Goal: Transaction & Acquisition: Purchase product/service

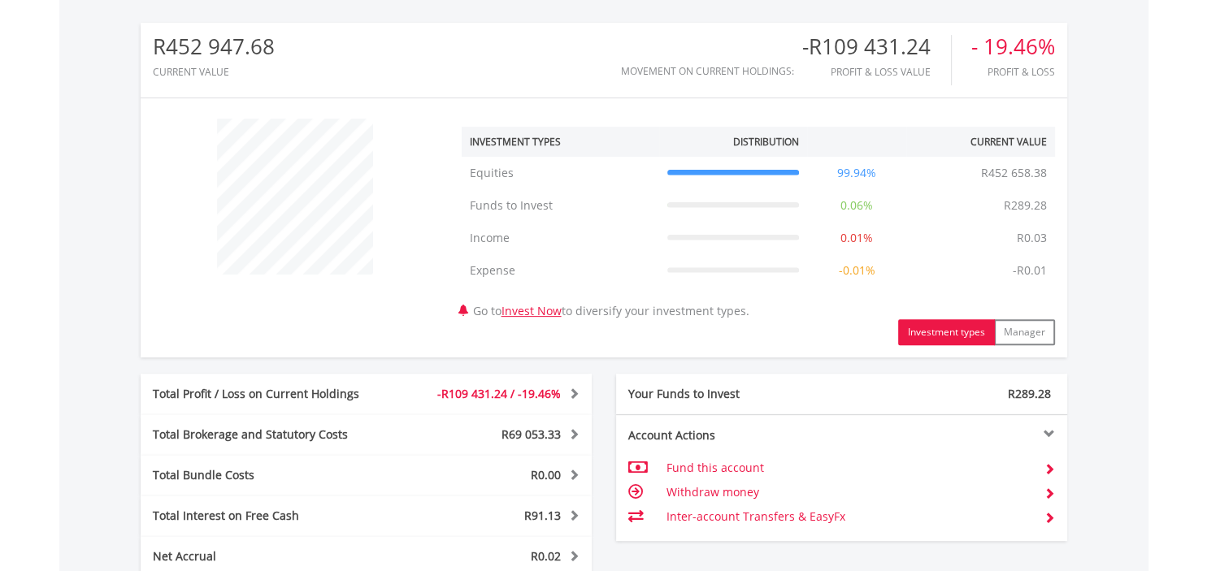
scroll to position [866, 0]
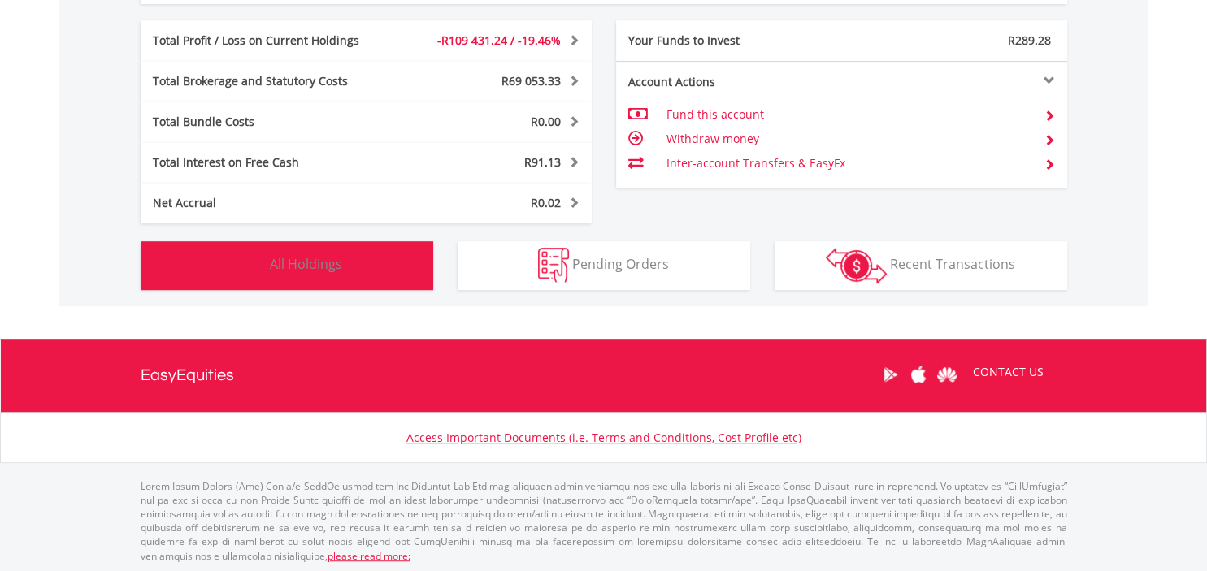
click at [313, 270] on span "All Holdings" at bounding box center [306, 264] width 72 height 18
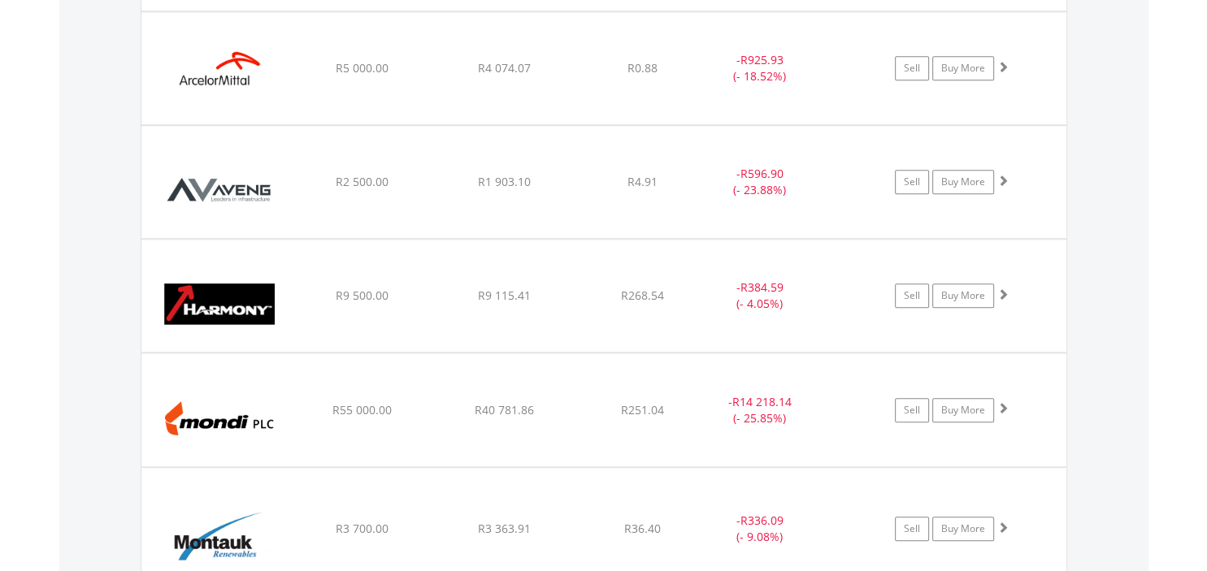
scroll to position [0, 0]
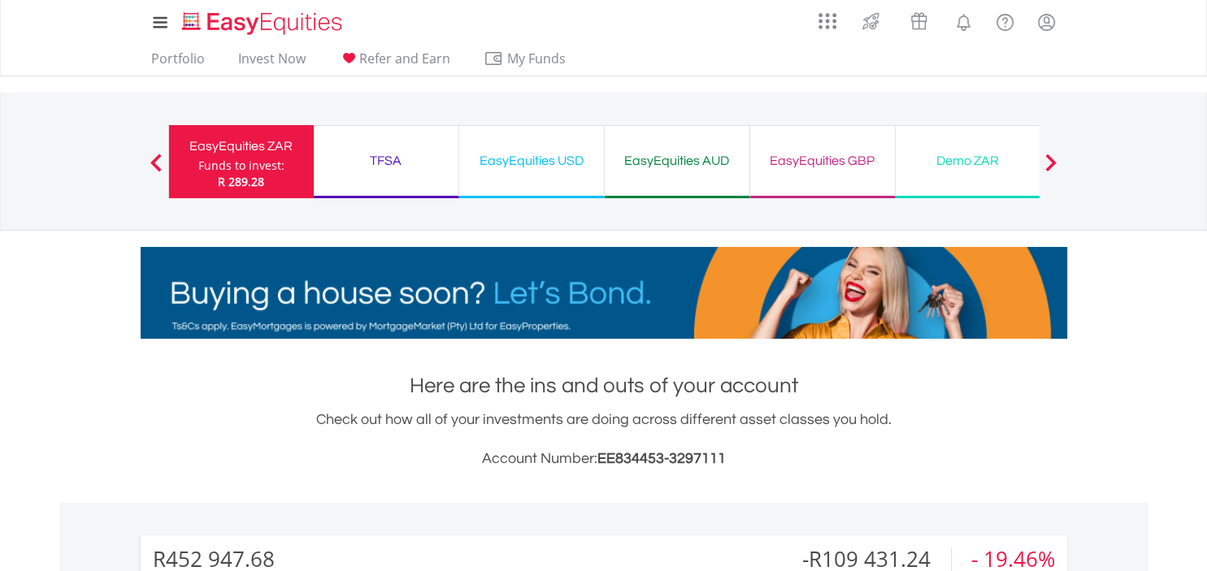
click at [833, 164] on div "EasyEquities GBP" at bounding box center [822, 160] width 125 height 23
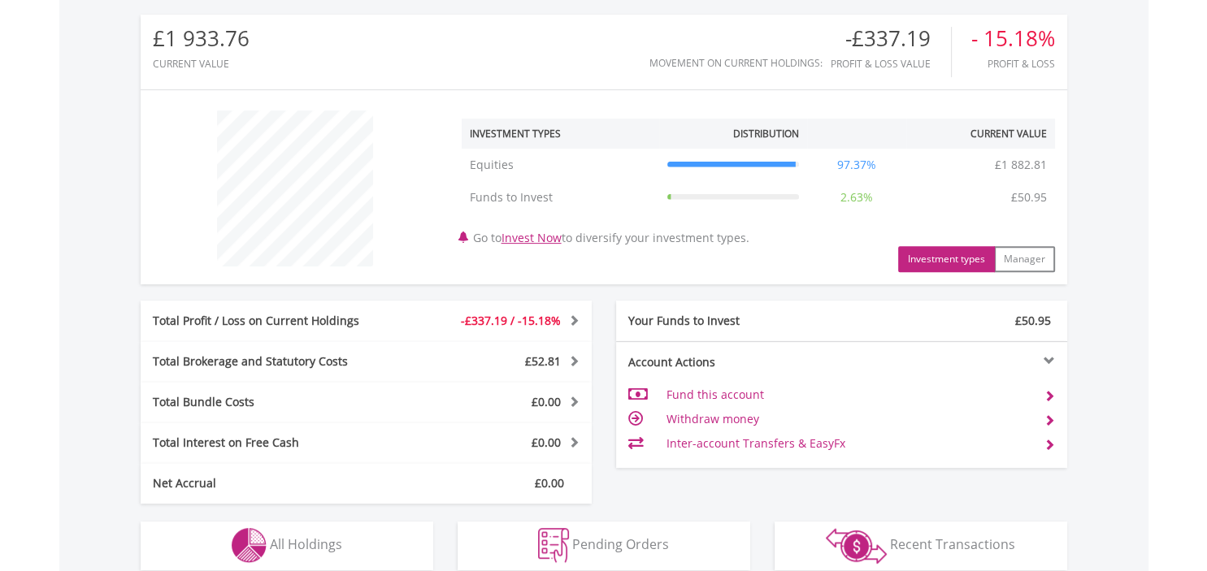
scroll to position [801, 0]
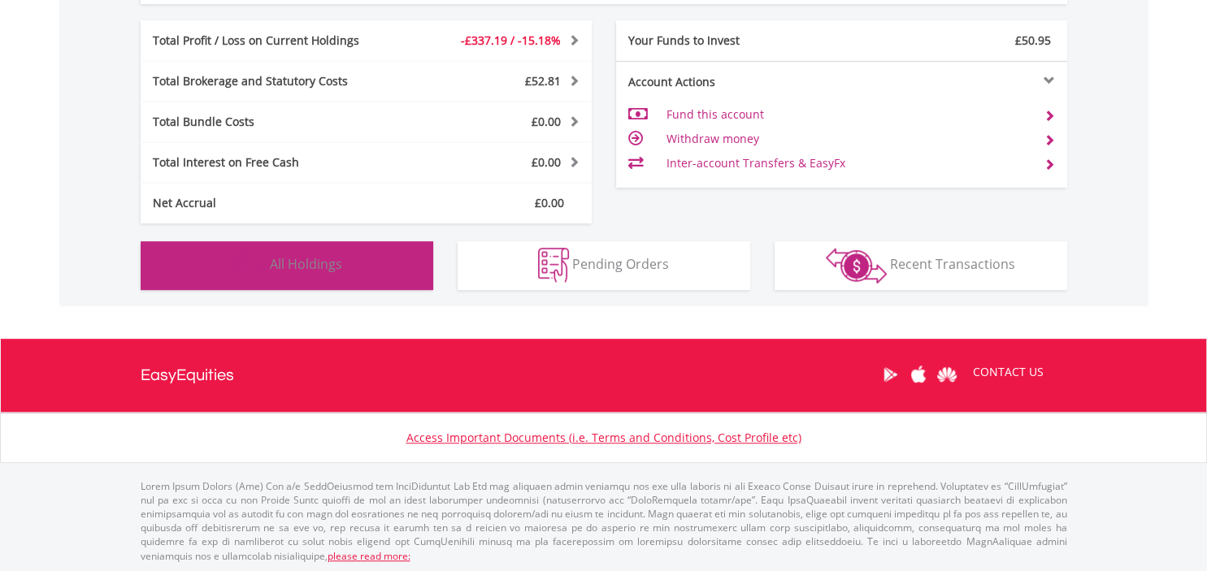
click at [335, 279] on button "Holdings All Holdings" at bounding box center [287, 265] width 292 height 49
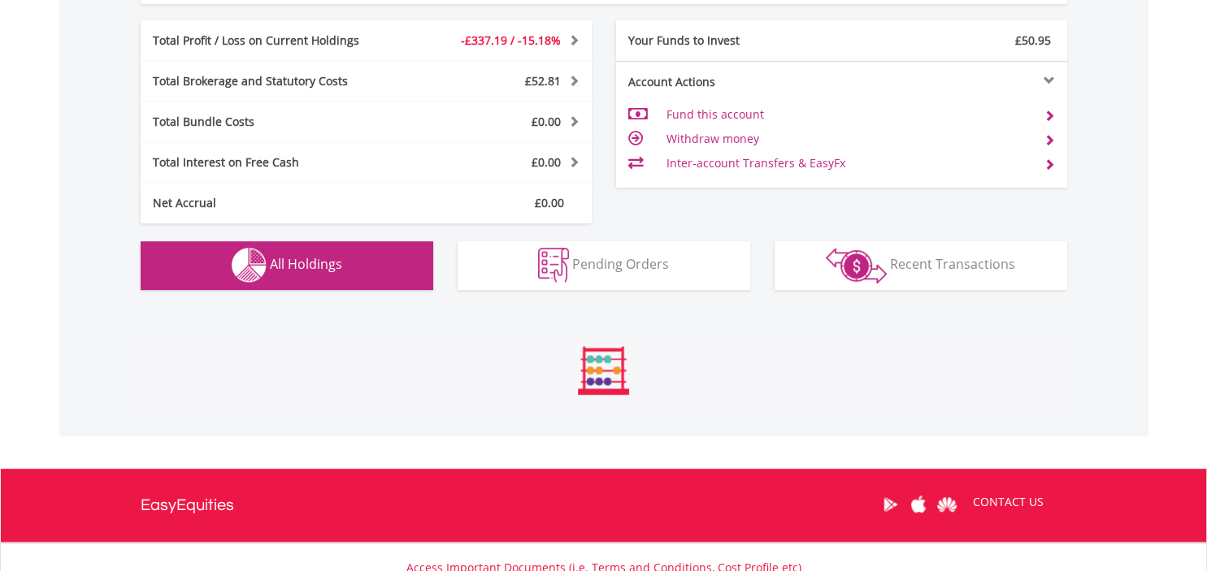
scroll to position [1137, 0]
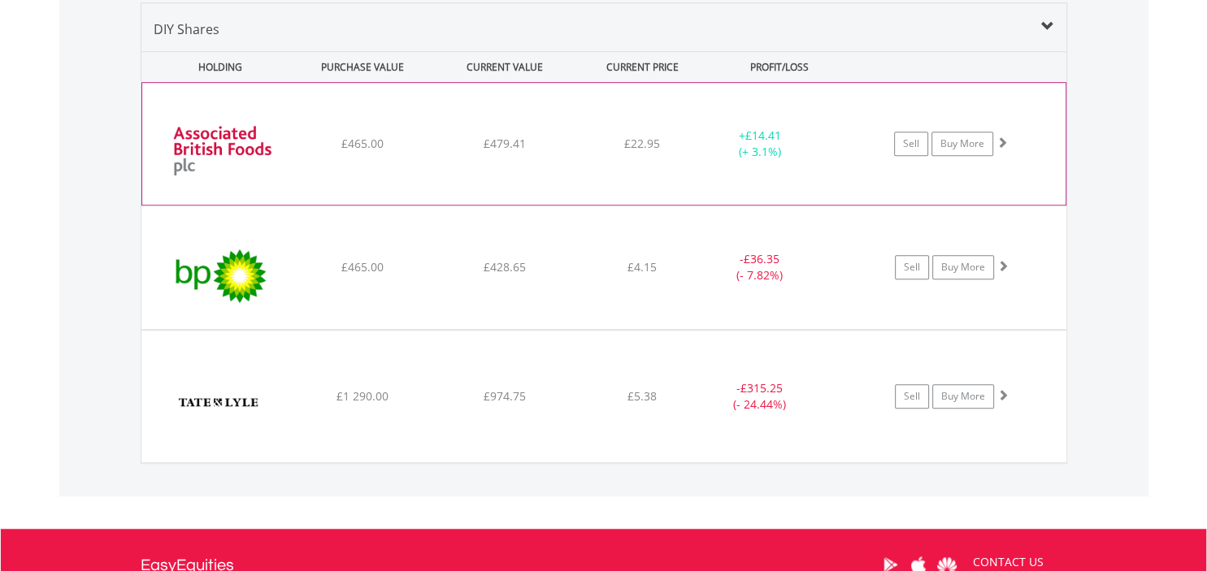
click at [388, 181] on div "﻿ Associated British Foods PLC £465.00 £479.41 £22.95 + £14.41 (+ 3.1%) Sell Bu…" at bounding box center [603, 144] width 923 height 122
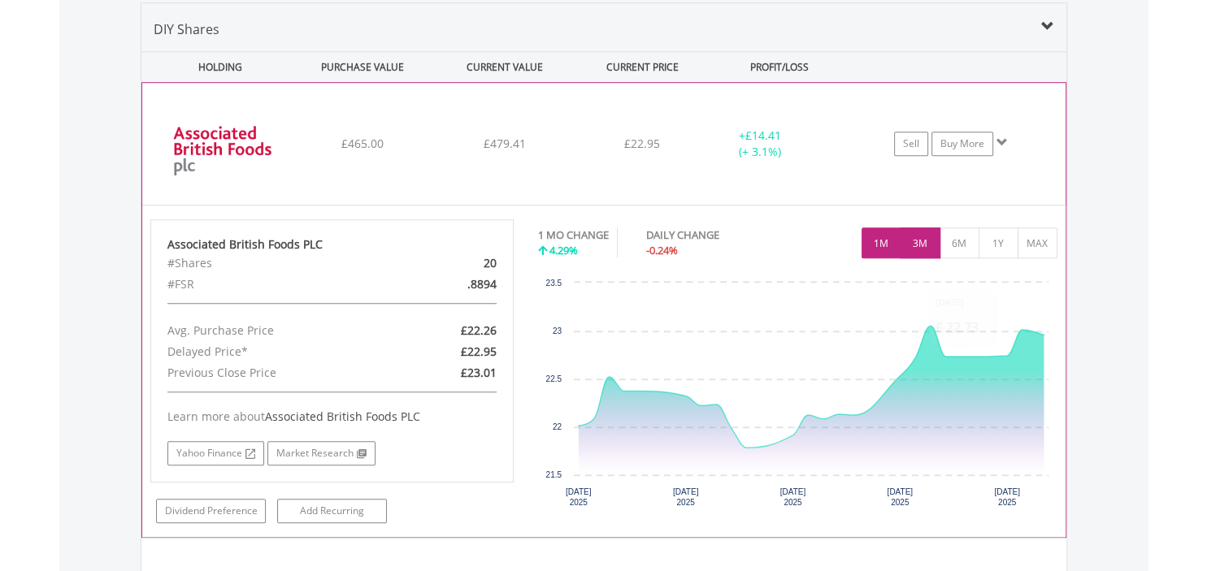
click at [920, 246] on button "3M" at bounding box center [920, 242] width 40 height 31
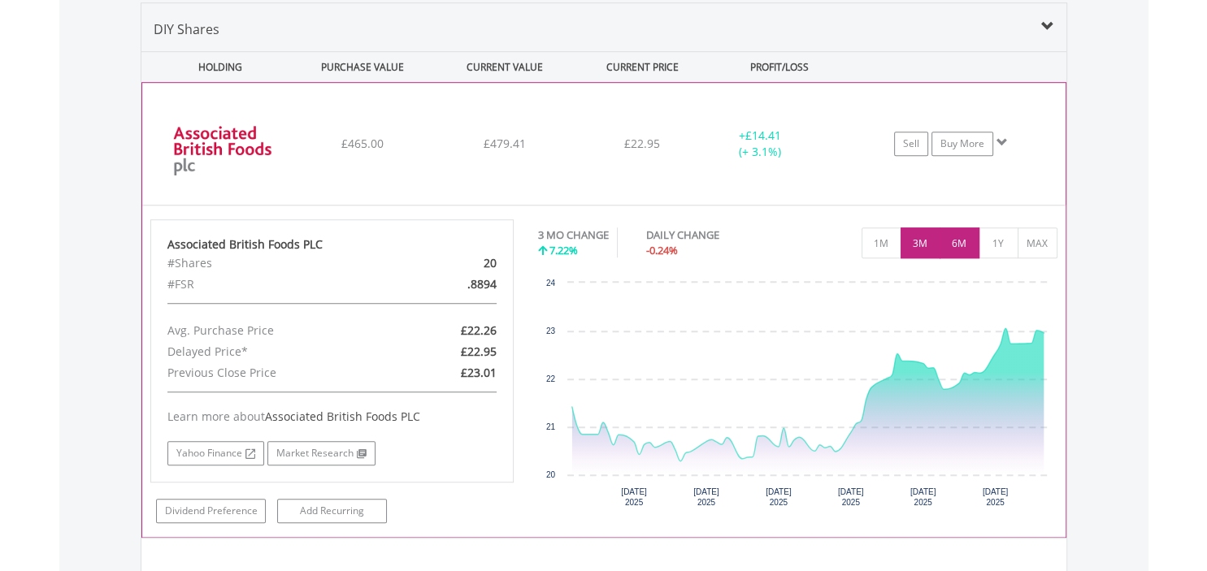
click at [954, 250] on button "6M" at bounding box center [959, 242] width 40 height 31
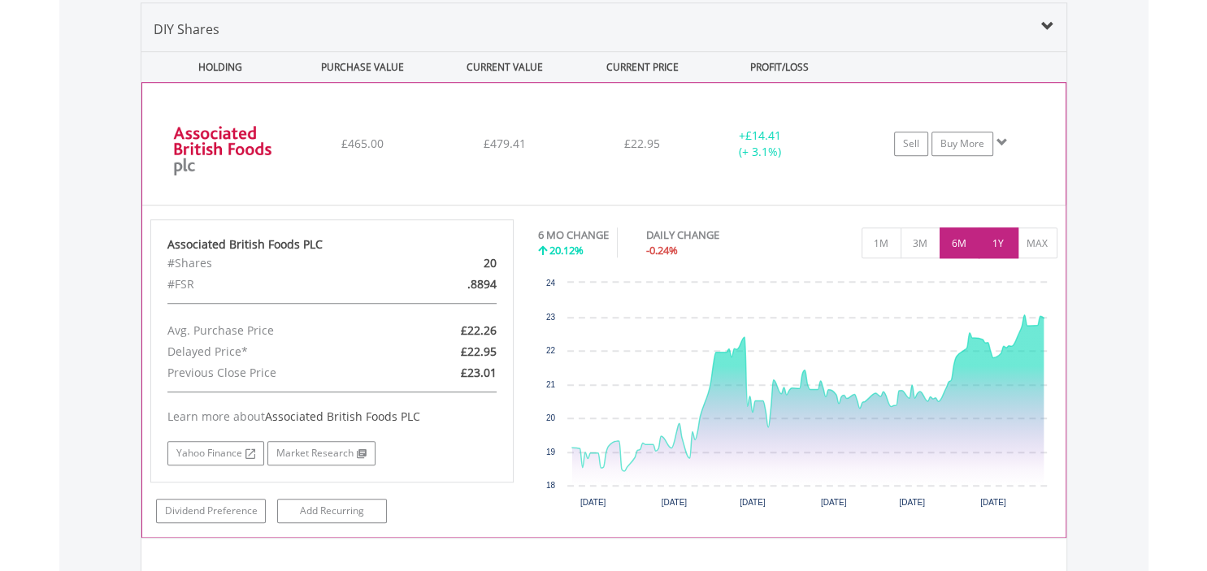
click at [1001, 242] on button "1Y" at bounding box center [998, 242] width 40 height 31
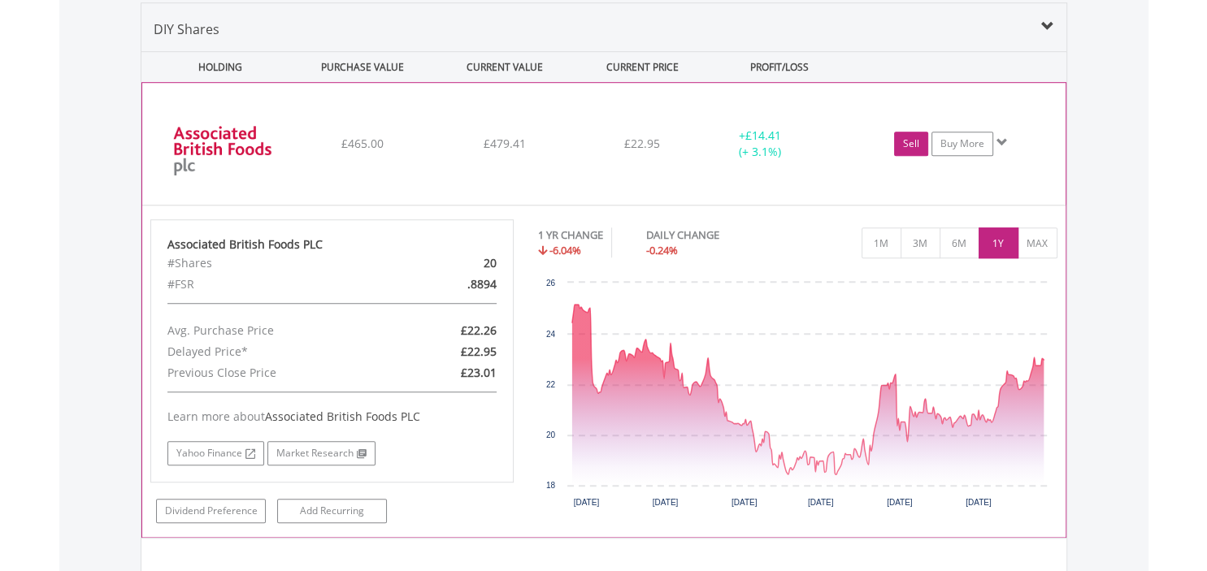
click at [907, 143] on link "Sell" at bounding box center [911, 144] width 34 height 24
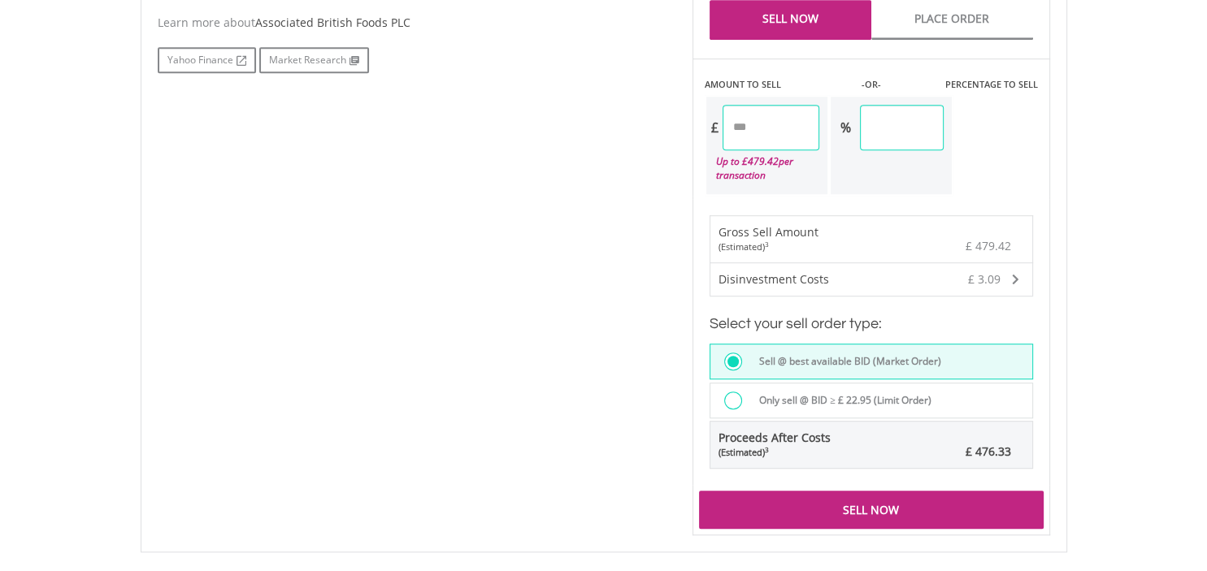
scroll to position [943, 0]
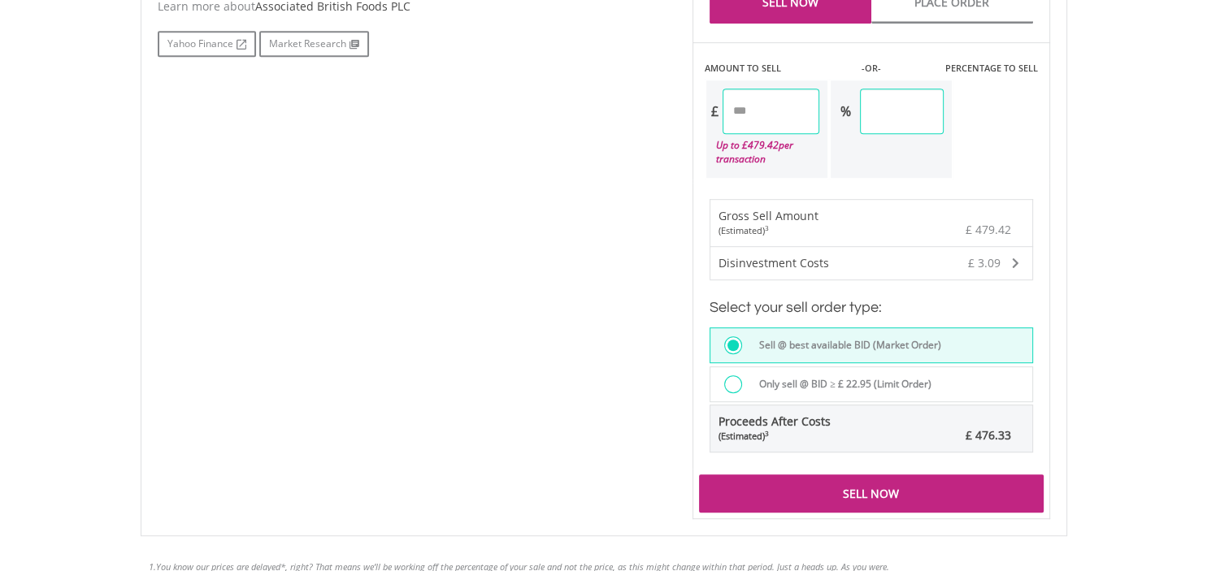
click at [882, 481] on div "Sell Now" at bounding box center [871, 492] width 344 height 37
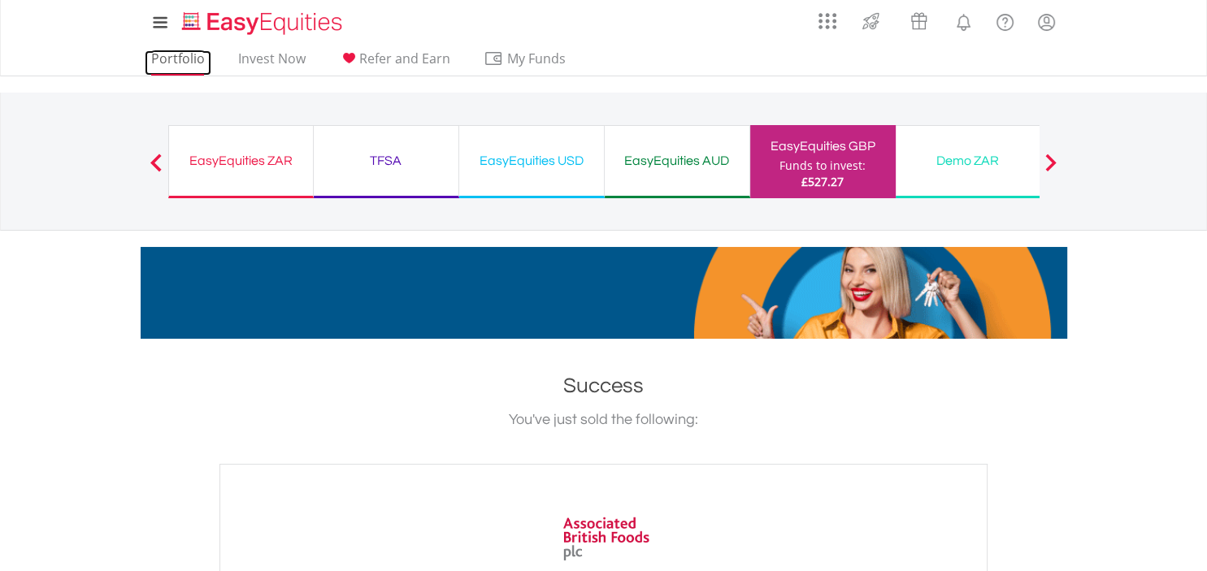
click at [188, 62] on link "Portfolio" at bounding box center [178, 62] width 67 height 25
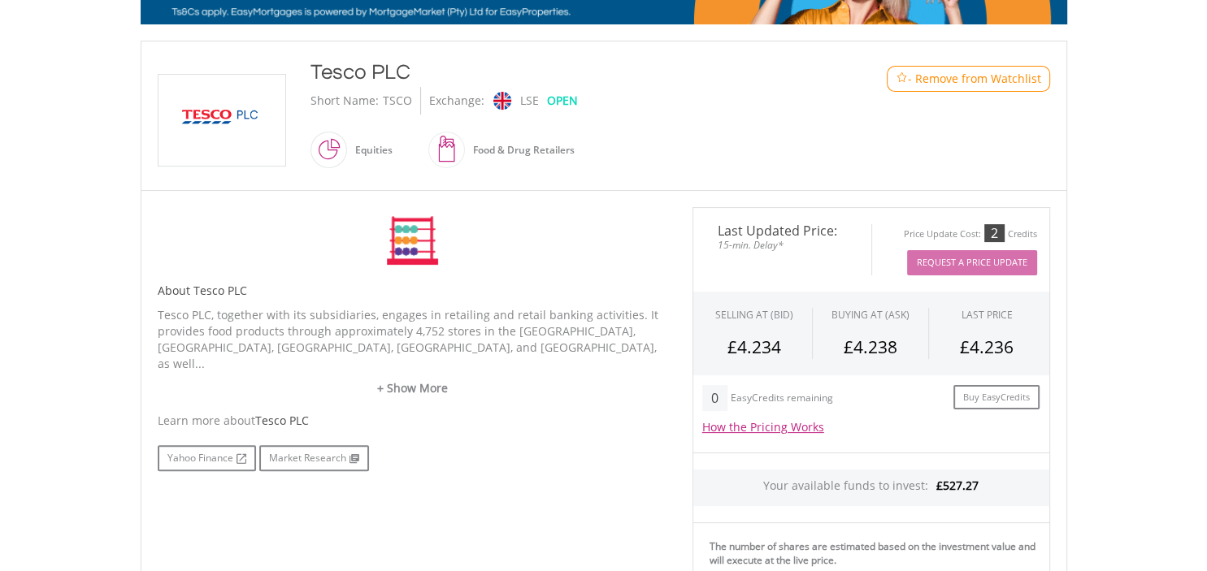
scroll to position [314, 0]
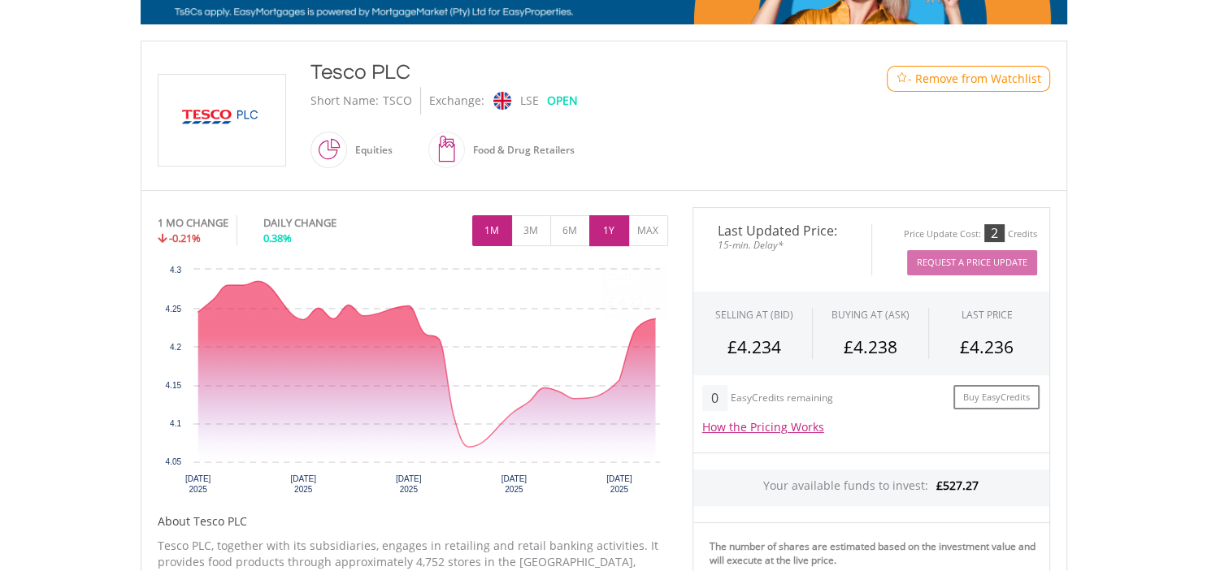
click at [622, 228] on button "1Y" at bounding box center [609, 230] width 40 height 31
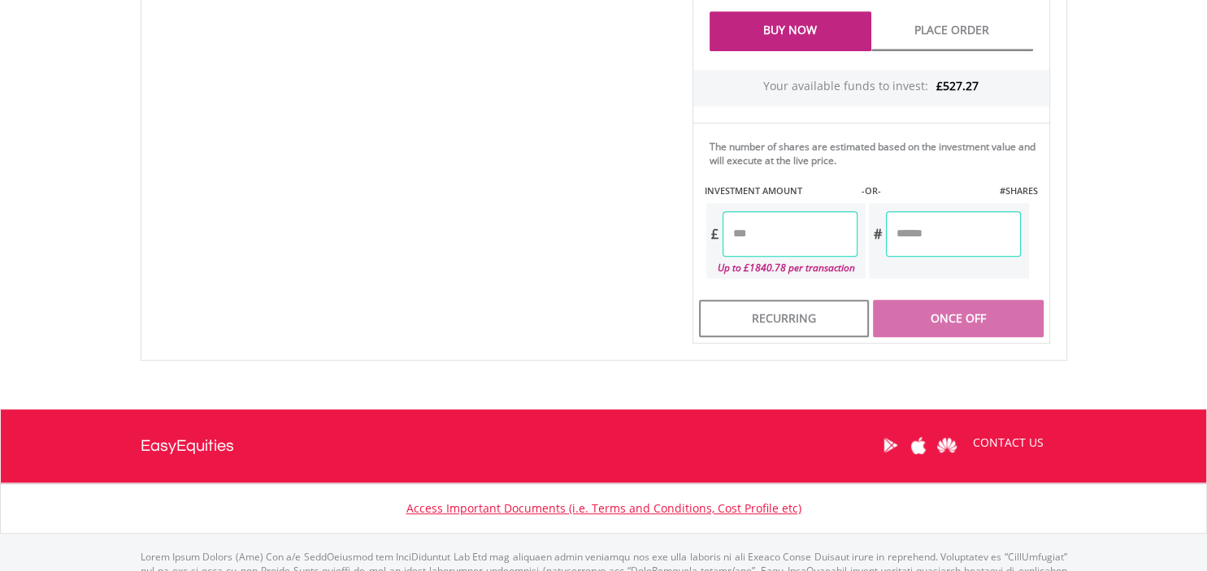
scroll to position [808, 0]
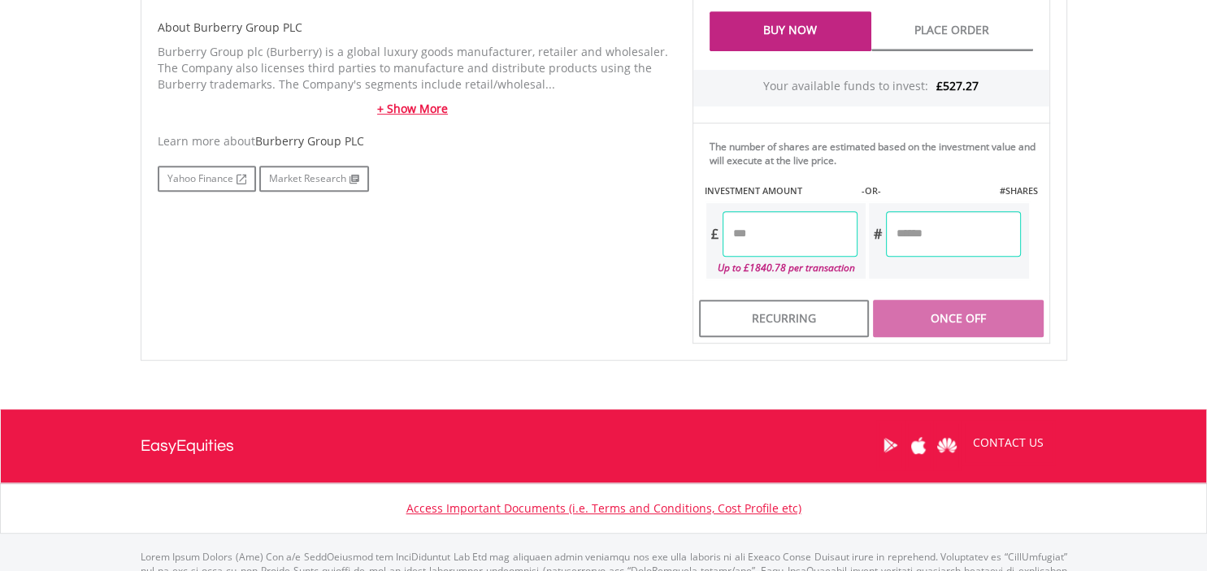
click at [378, 110] on link "+ Show More" at bounding box center [413, 109] width 510 height 16
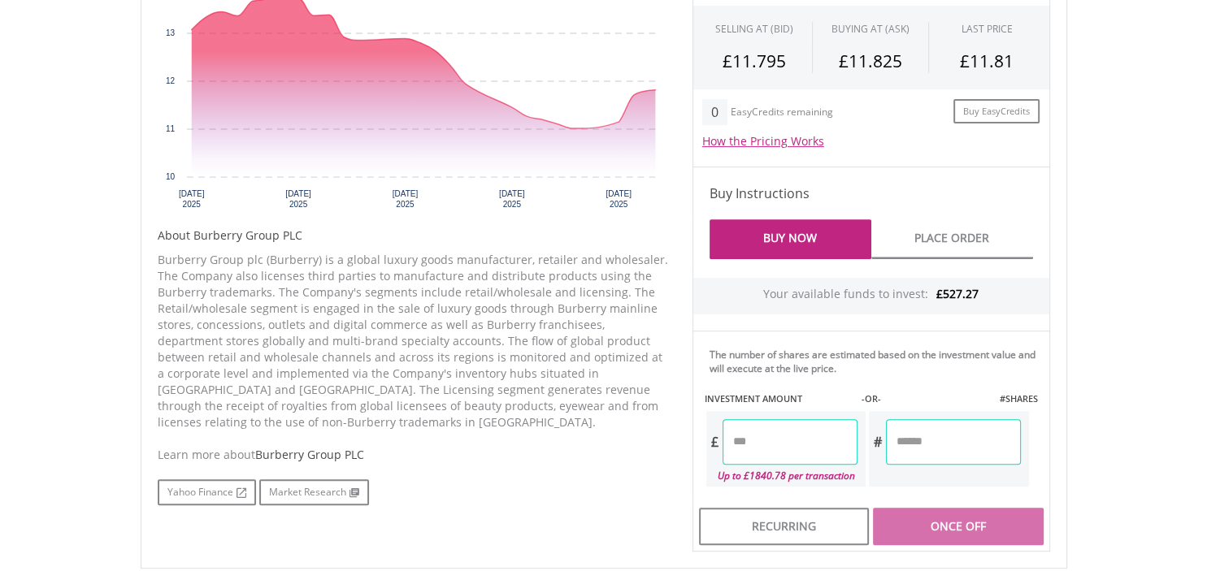
scroll to position [494, 0]
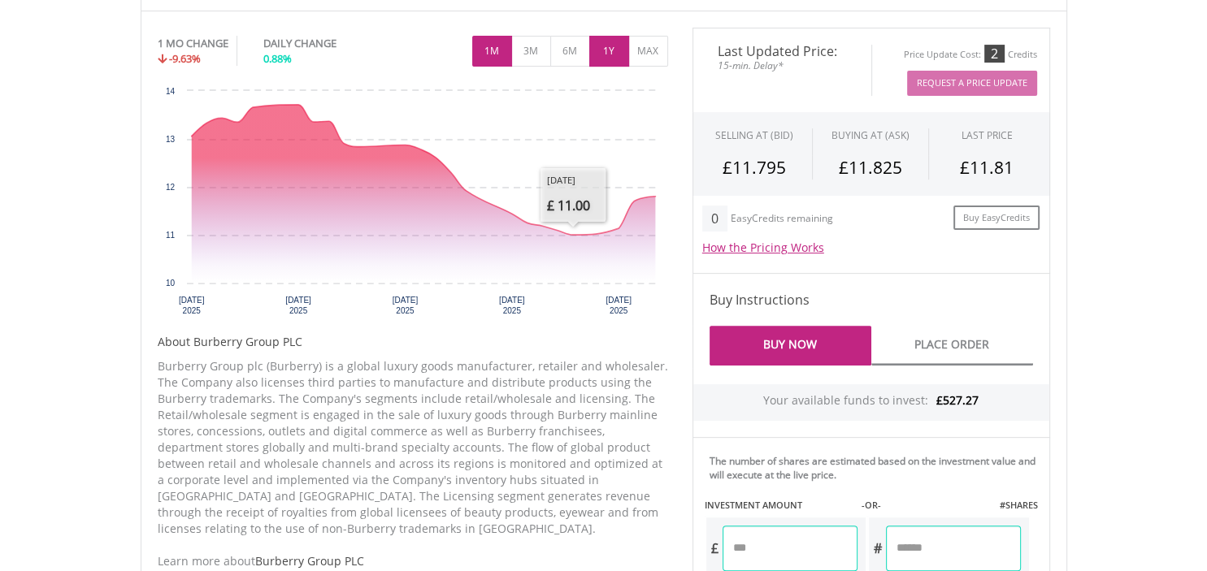
click at [606, 50] on button "1Y" at bounding box center [609, 51] width 40 height 31
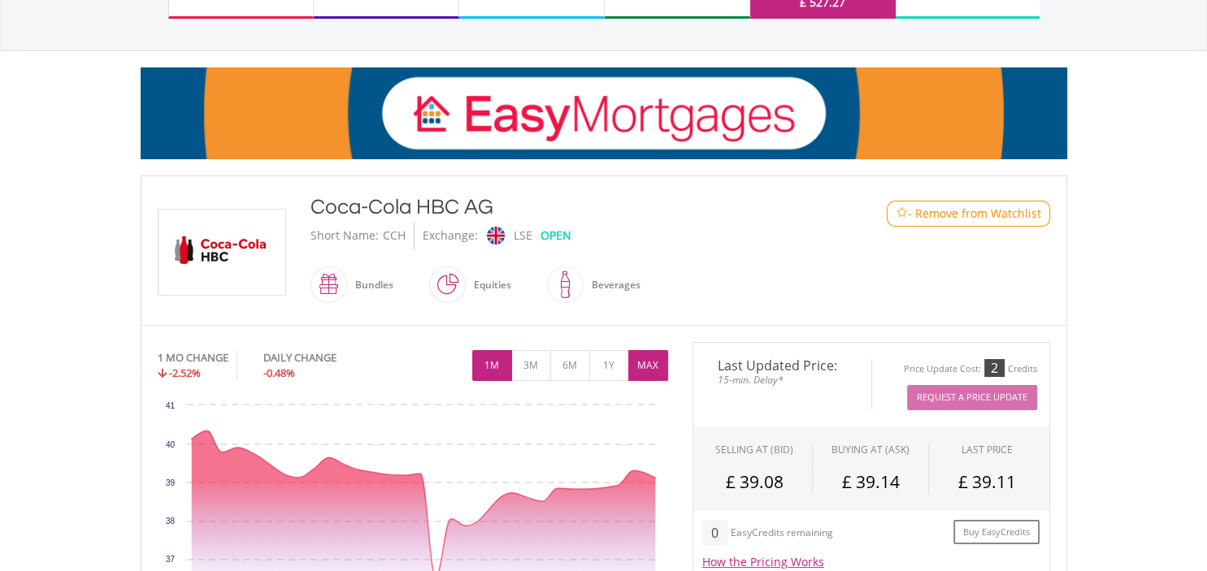
scroll to position [180, 0]
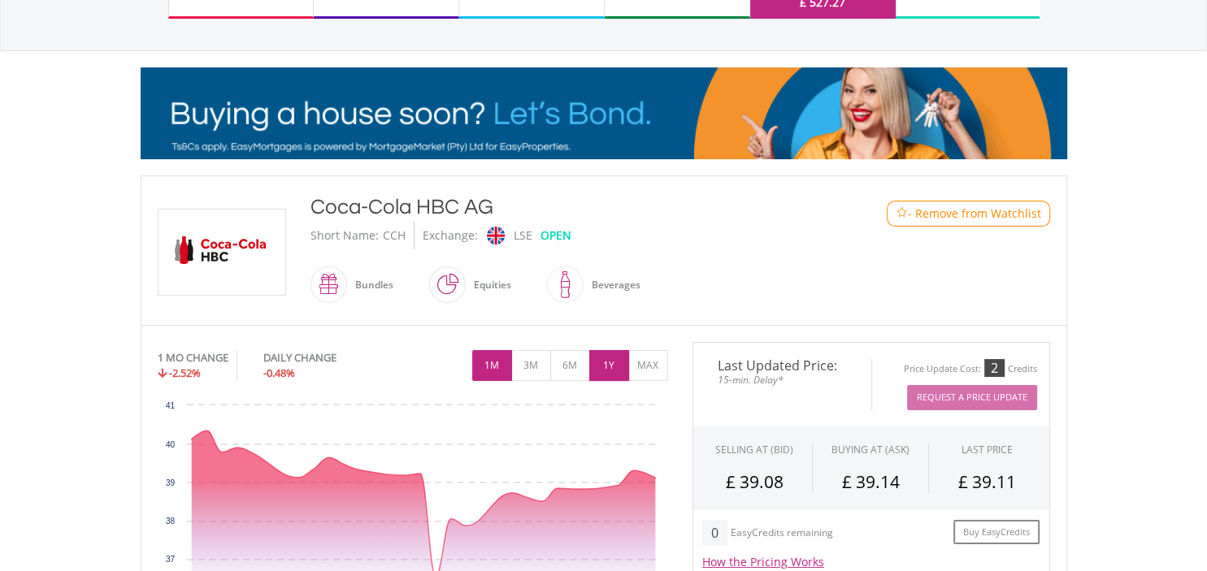
click at [618, 363] on button "1Y" at bounding box center [609, 365] width 40 height 31
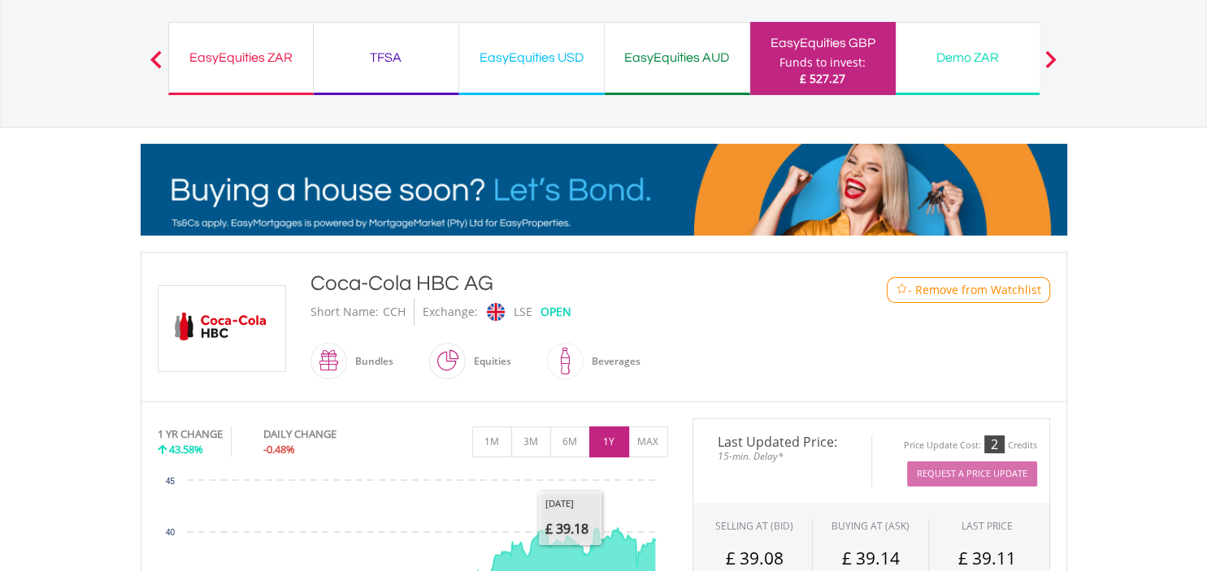
scroll to position [0, 0]
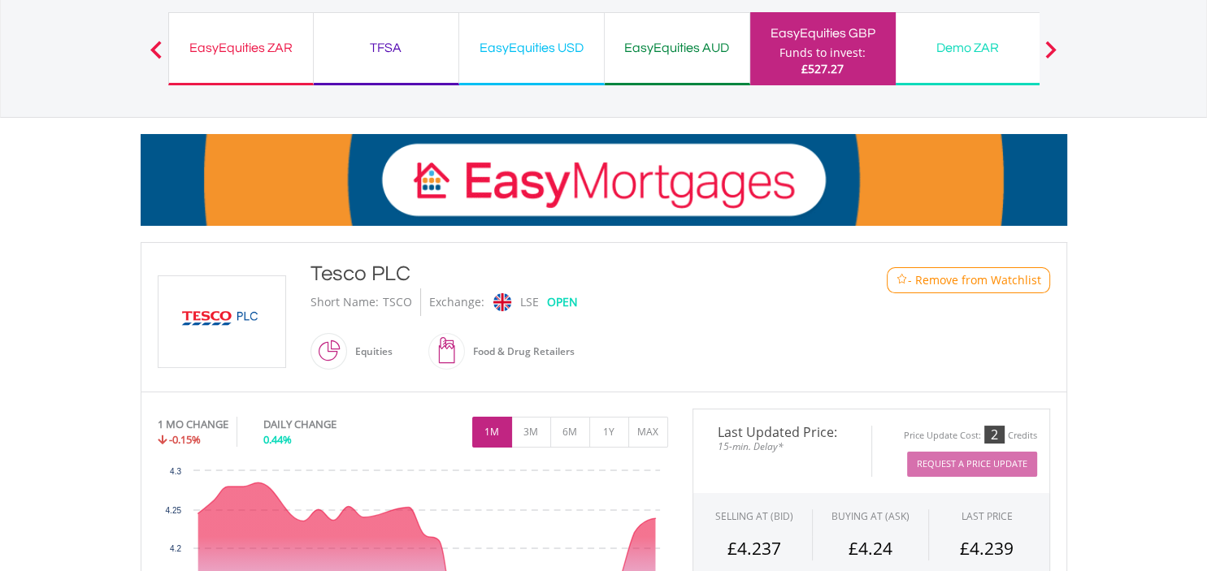
scroll to position [427, 0]
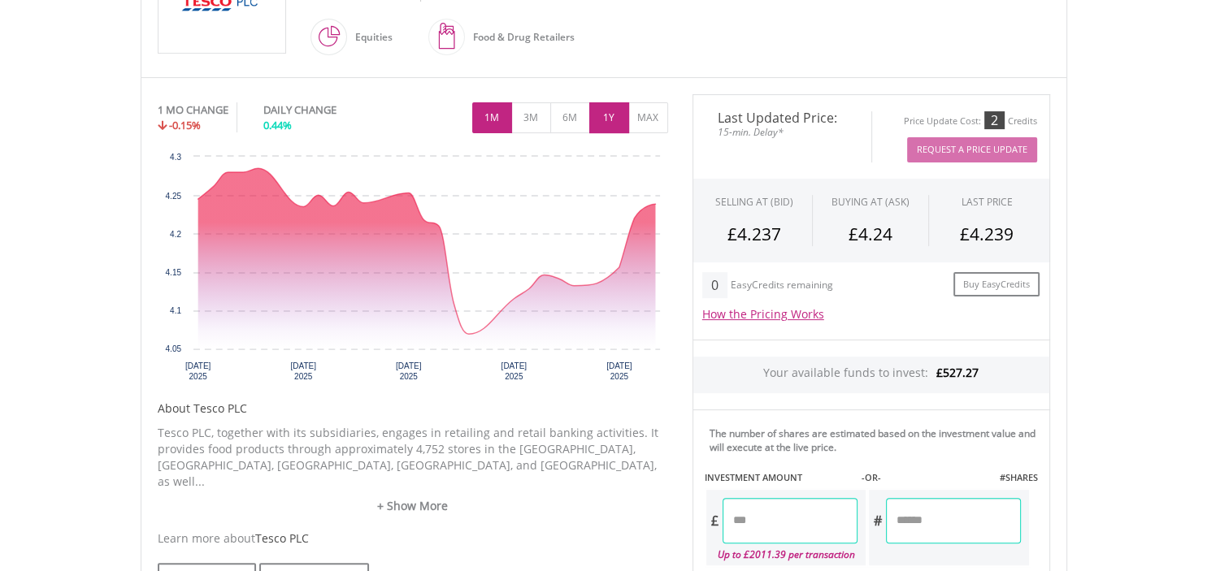
click at [613, 118] on button "1Y" at bounding box center [609, 117] width 40 height 31
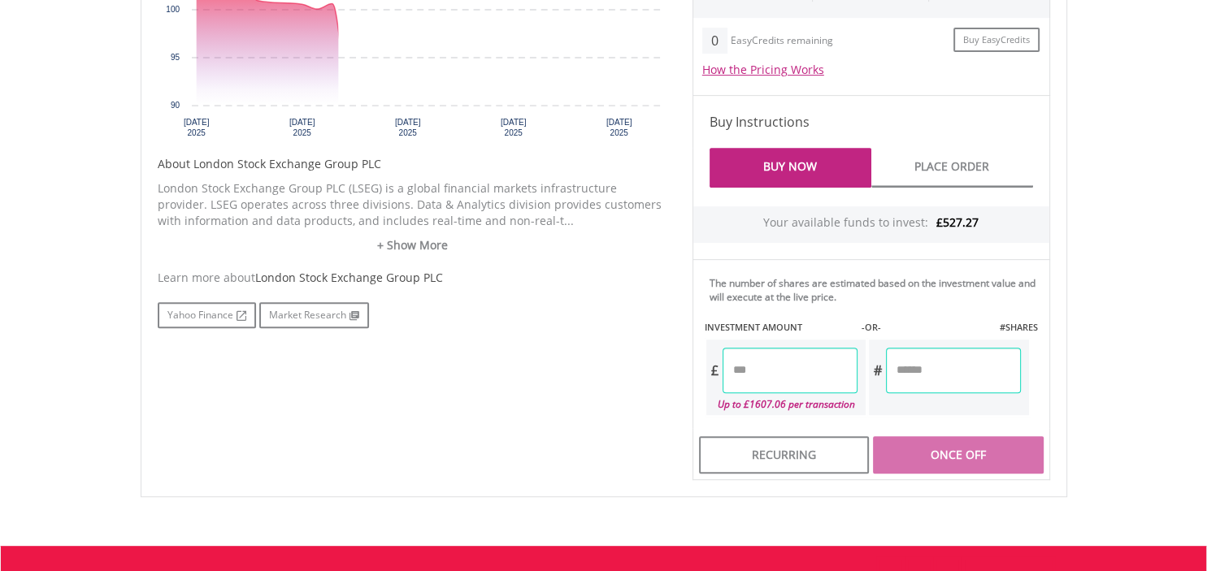
scroll to position [494, 0]
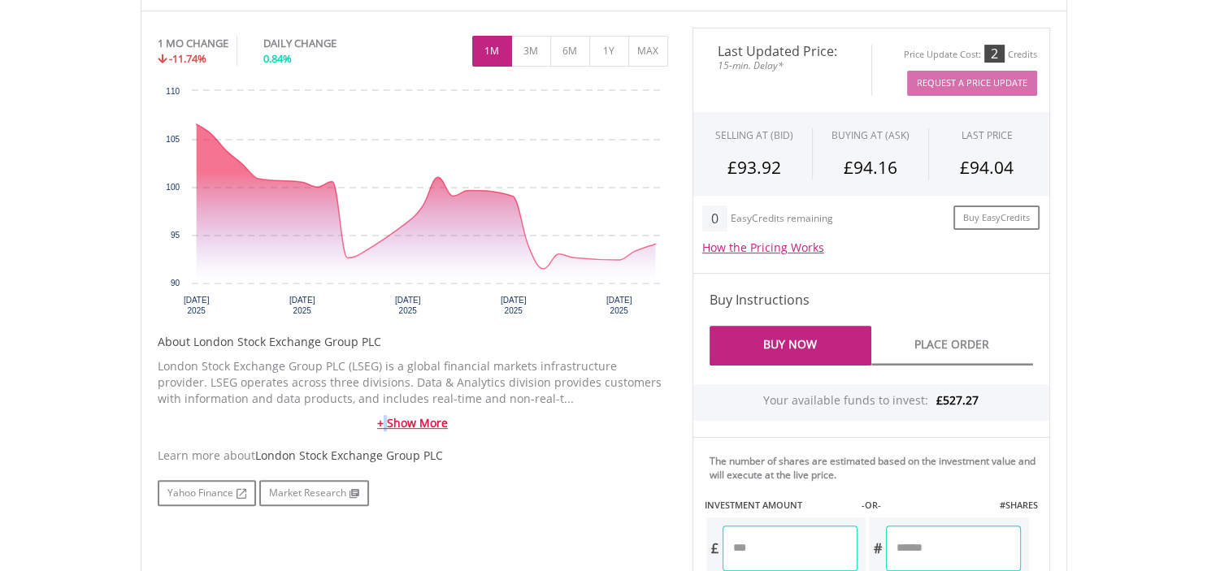
click at [385, 423] on link "+ Show More" at bounding box center [413, 423] width 510 height 16
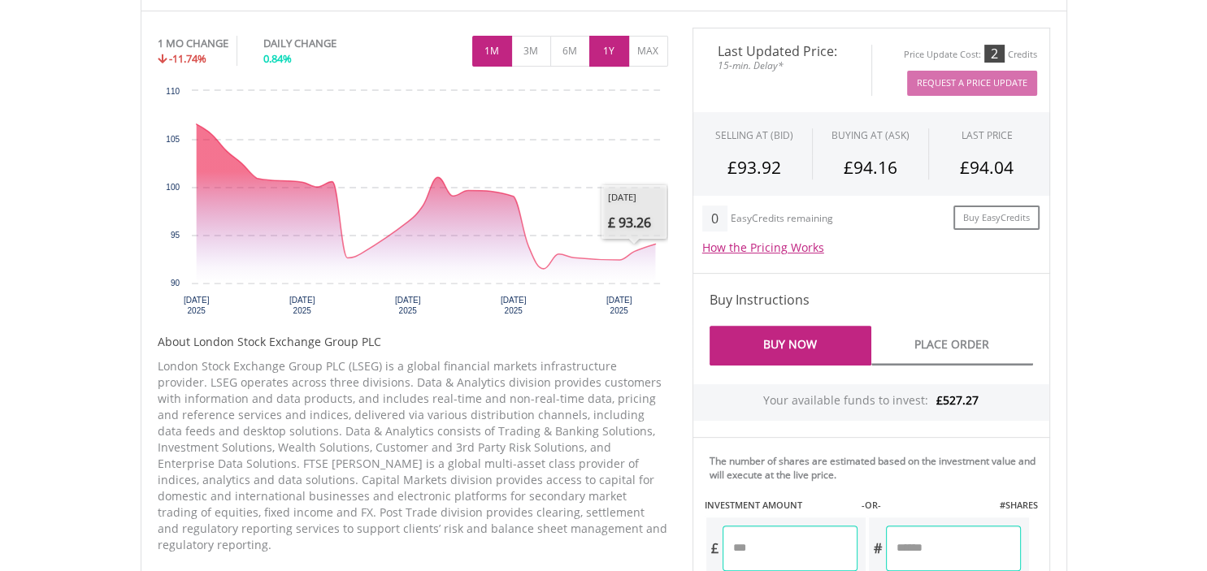
click at [605, 45] on button "1Y" at bounding box center [609, 51] width 40 height 31
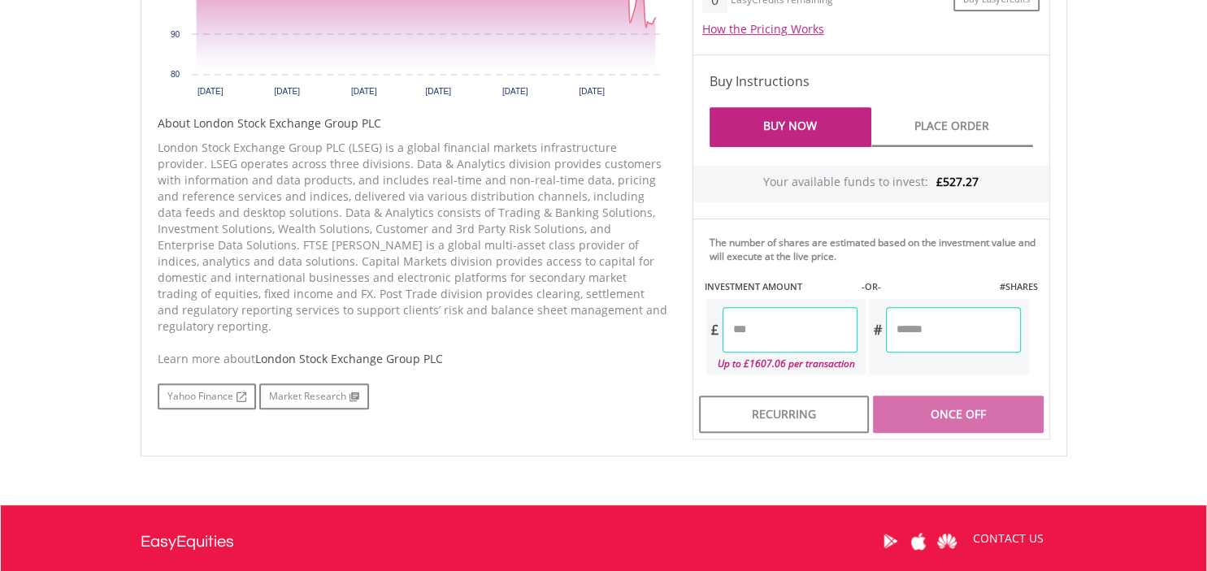
scroll to position [808, 0]
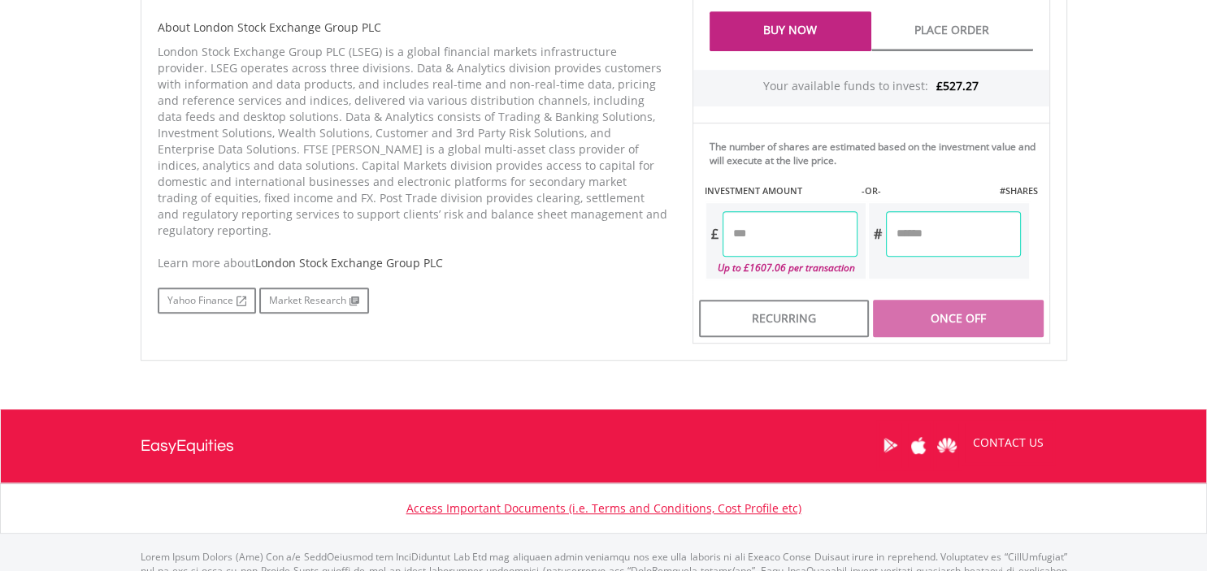
click at [814, 223] on input "number" at bounding box center [789, 233] width 135 height 45
type input "******"
click at [961, 223] on input "number" at bounding box center [953, 233] width 135 height 45
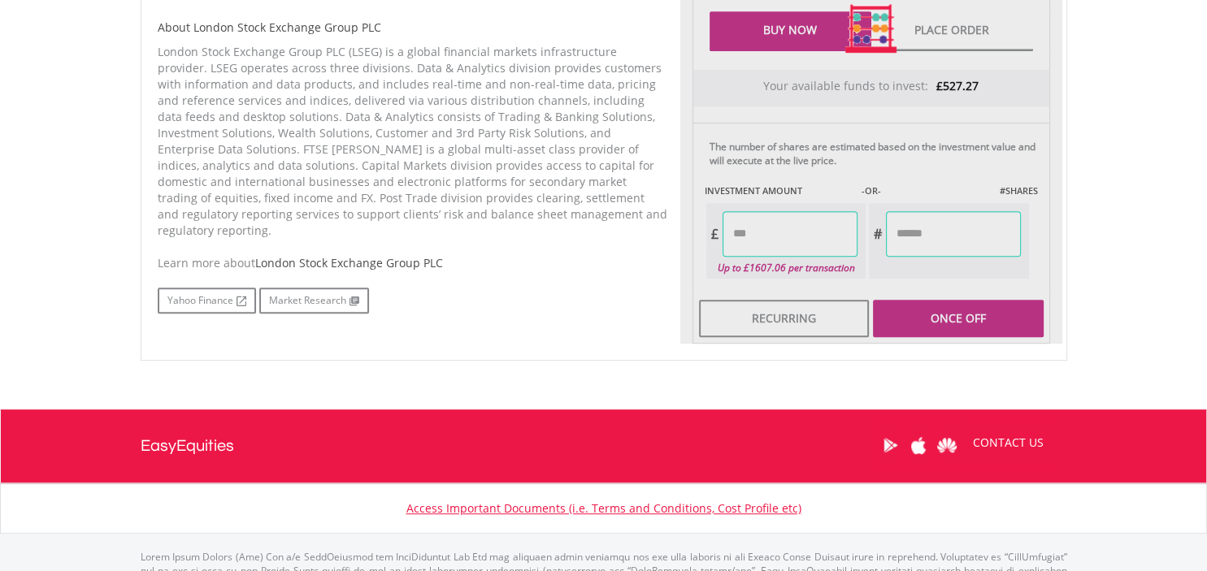
type input "******"
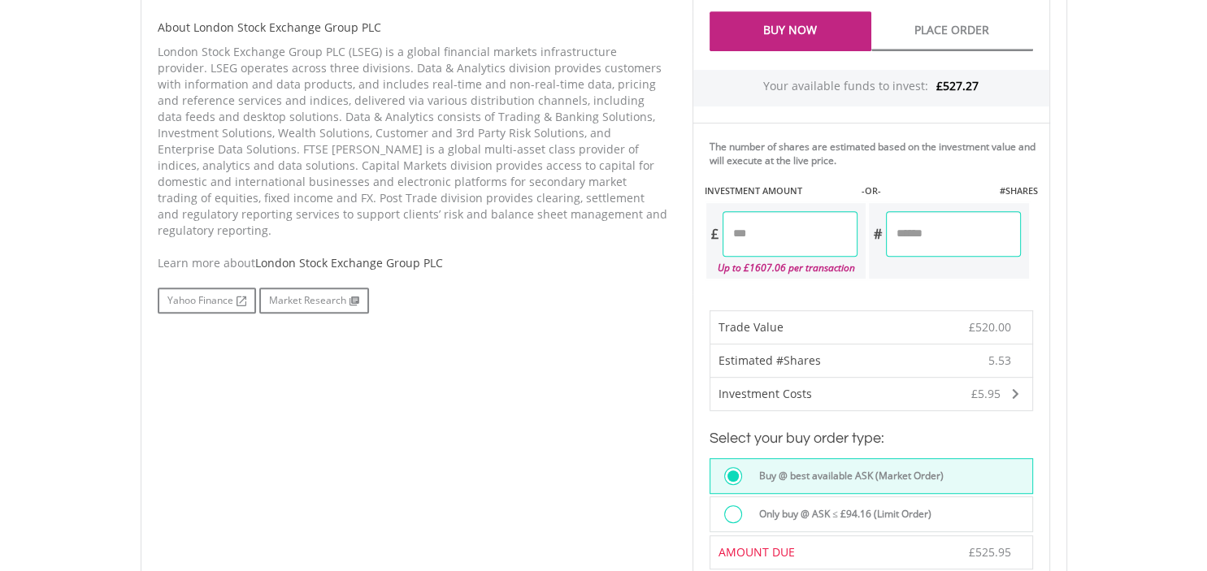
scroll to position [1123, 0]
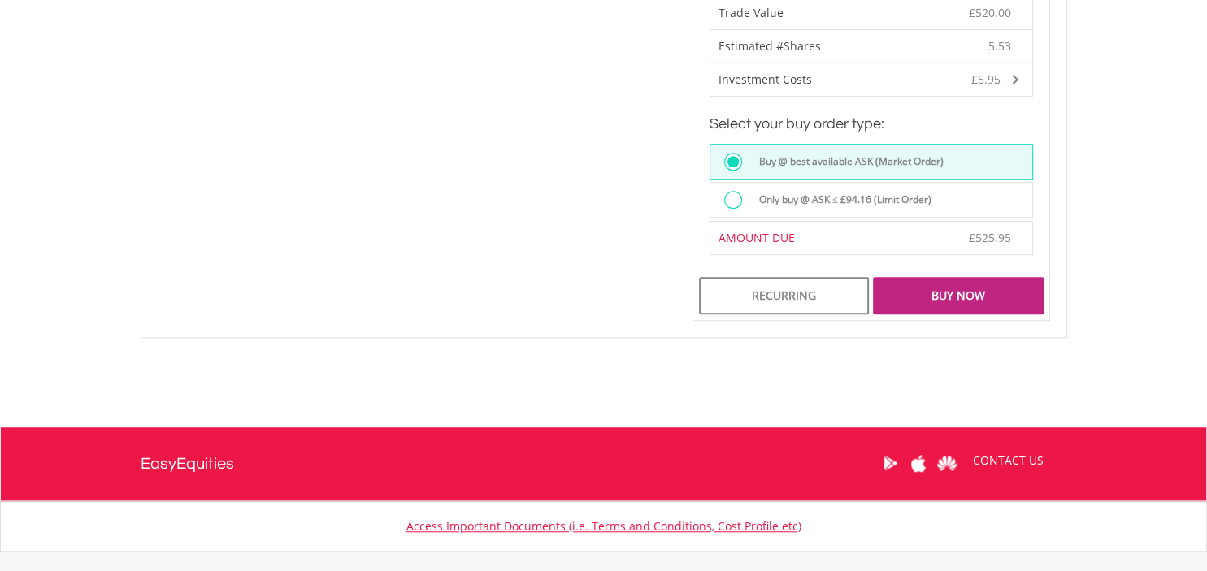
click at [967, 294] on div "Buy Now" at bounding box center [958, 295] width 170 height 37
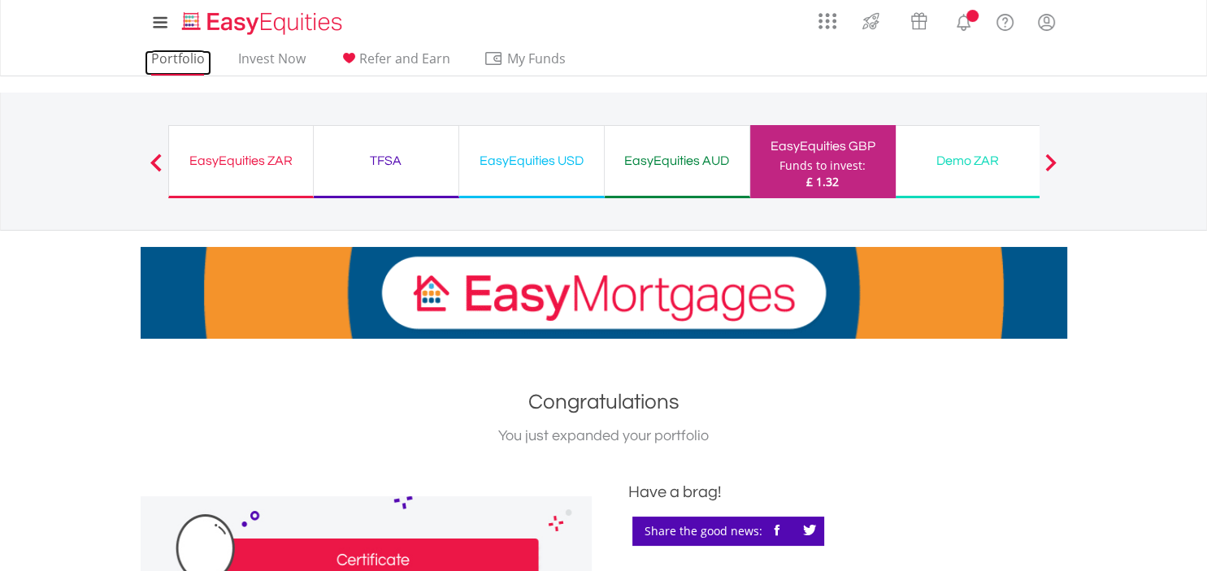
click at [190, 65] on link "Portfolio" at bounding box center [178, 62] width 67 height 25
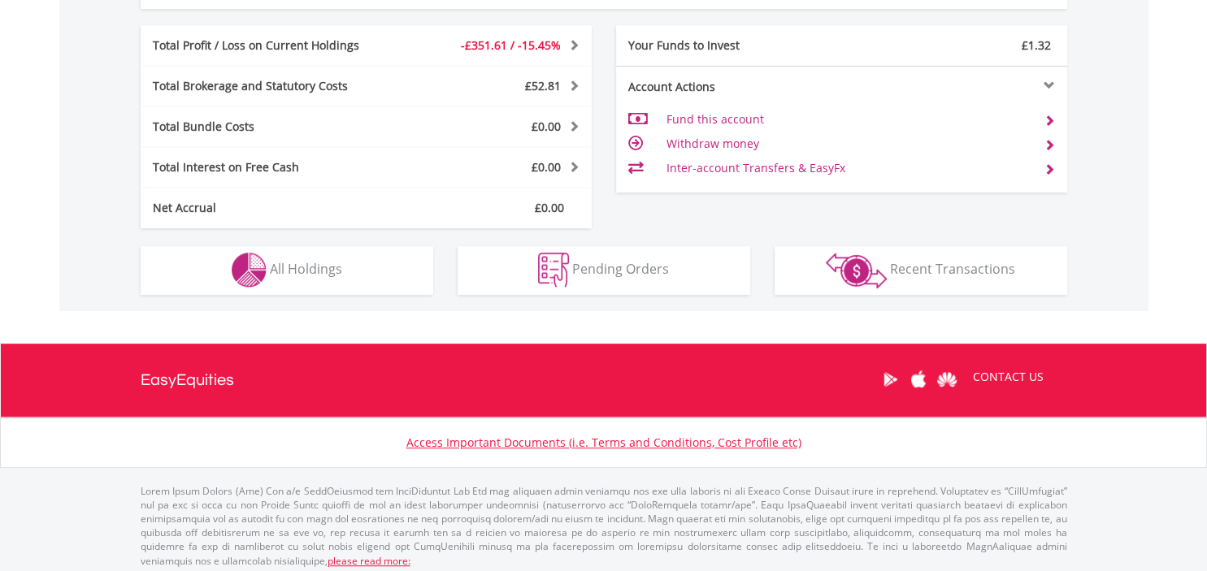
scroll to position [156, 309]
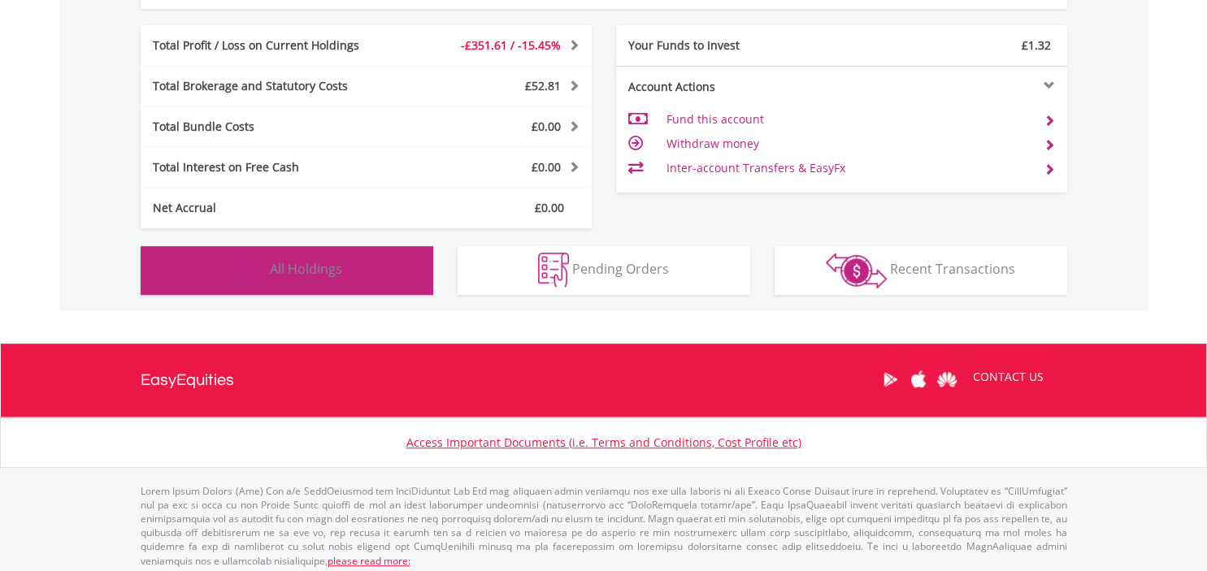
click at [297, 269] on span "All Holdings" at bounding box center [306, 269] width 72 height 18
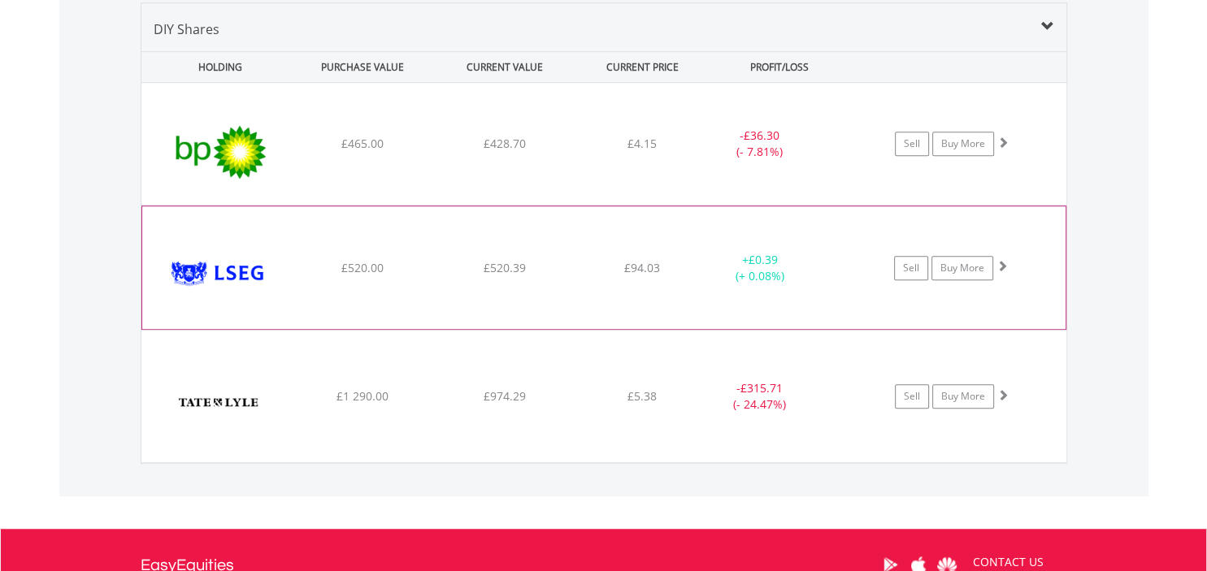
scroll to position [0, 0]
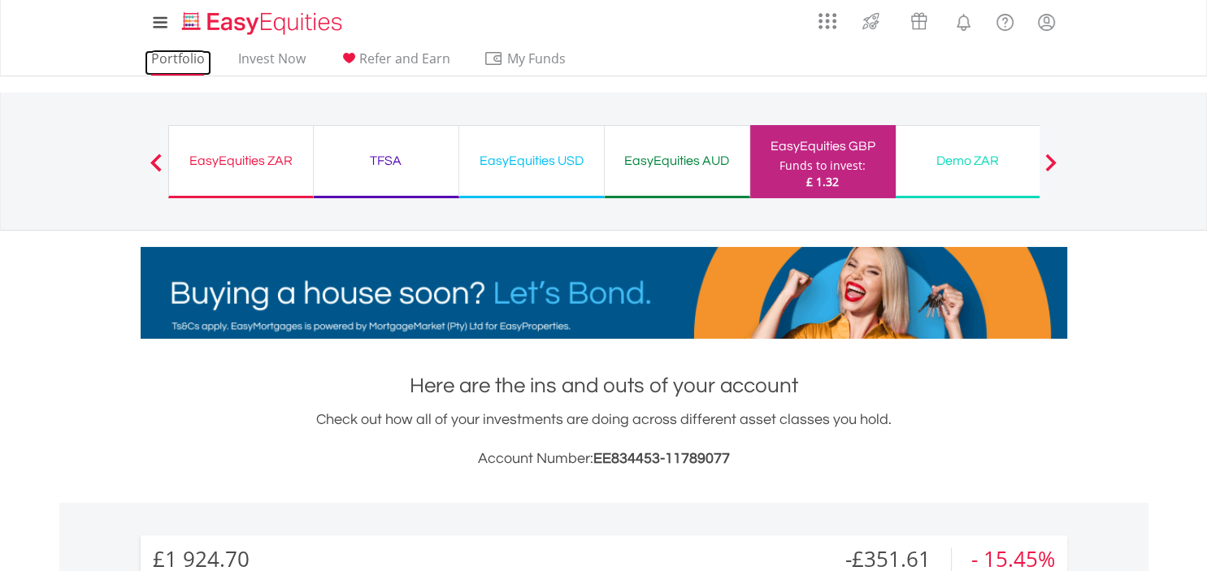
click at [180, 60] on link "Portfolio" at bounding box center [178, 62] width 67 height 25
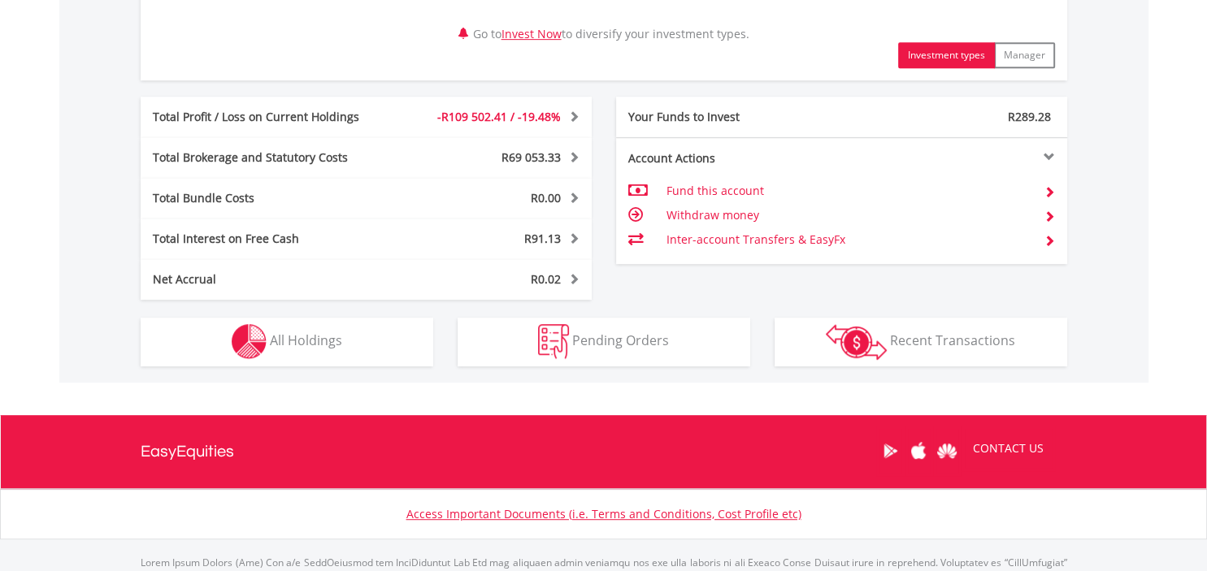
scroll to position [866, 0]
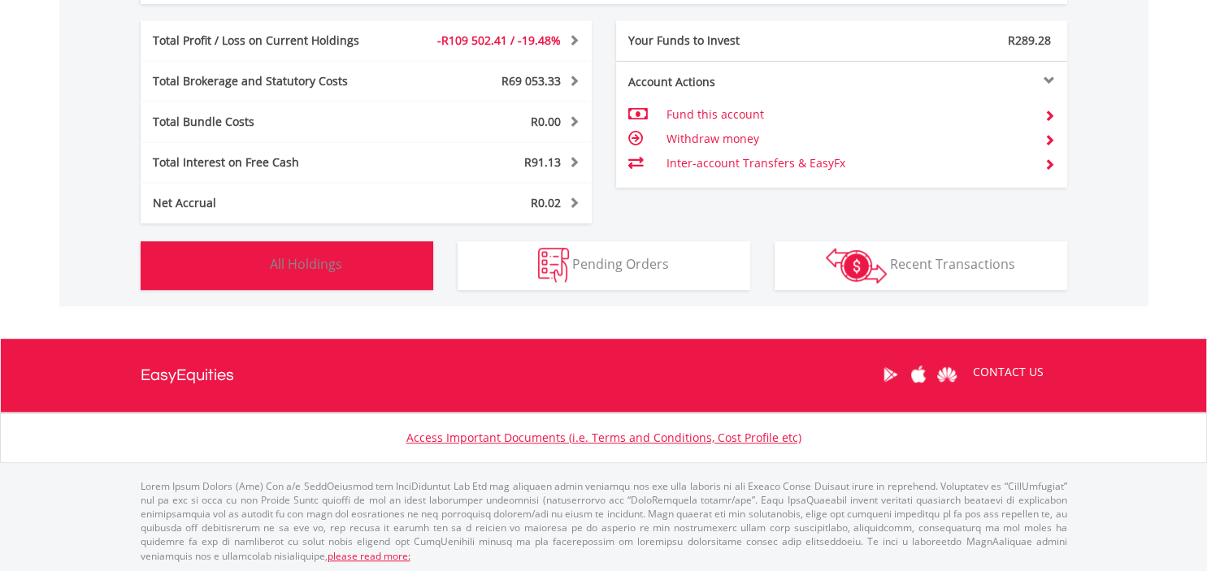
click at [278, 259] on span "All Holdings" at bounding box center [306, 264] width 72 height 18
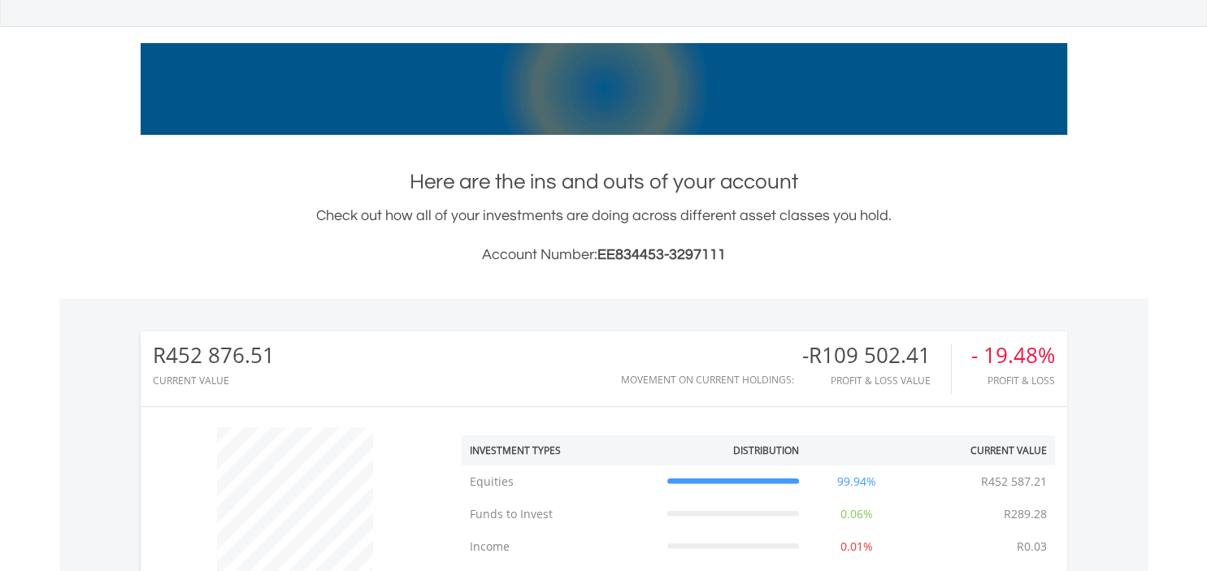
scroll to position [0, 0]
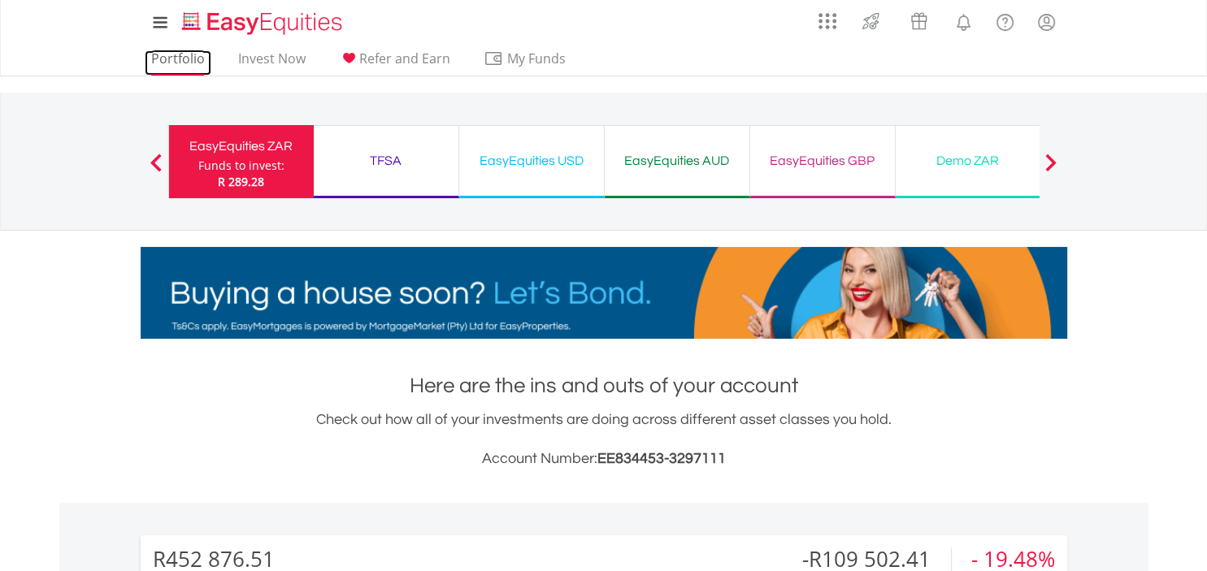
click at [181, 60] on link "Portfolio" at bounding box center [178, 62] width 67 height 25
